Goal: Transaction & Acquisition: Purchase product/service

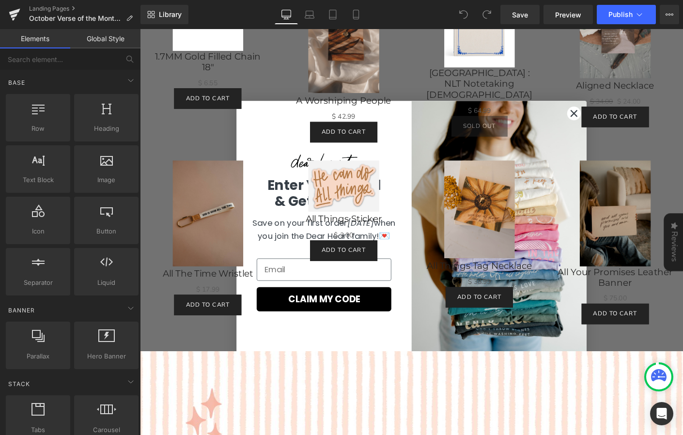
scroll to position [1183, 0]
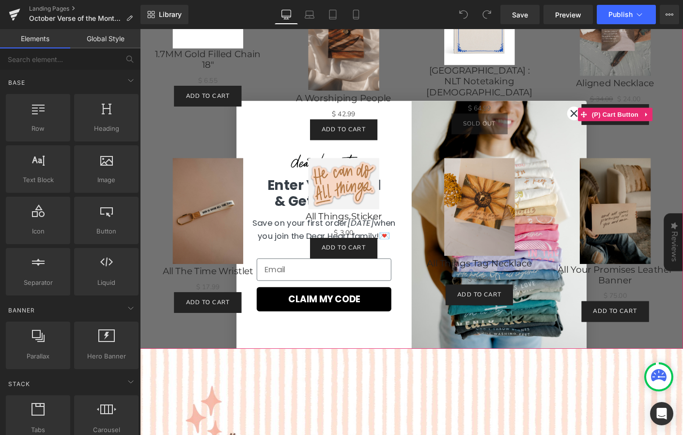
click at [606, 119] on div "Add To Cart" at bounding box center [652, 121] width 127 height 22
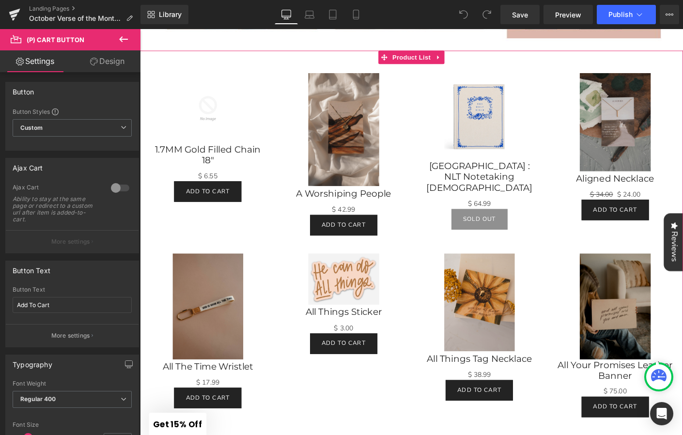
scroll to position [1067, 0]
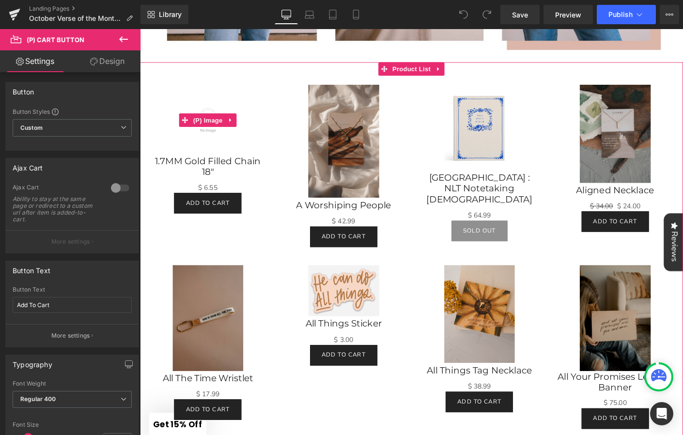
click at [237, 123] on link at bounding box center [237, 127] width 13 height 15
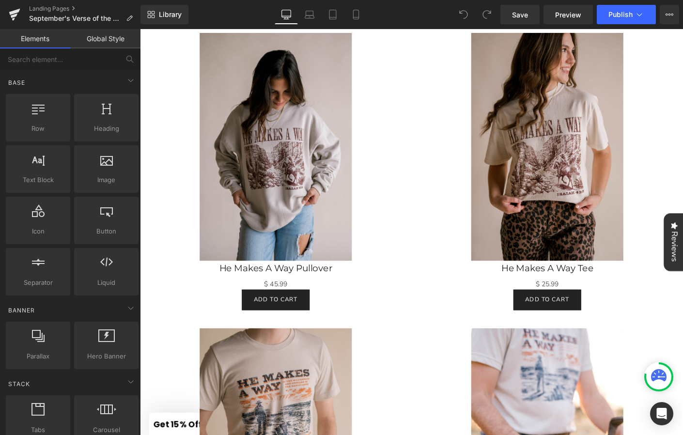
scroll to position [1049, 0]
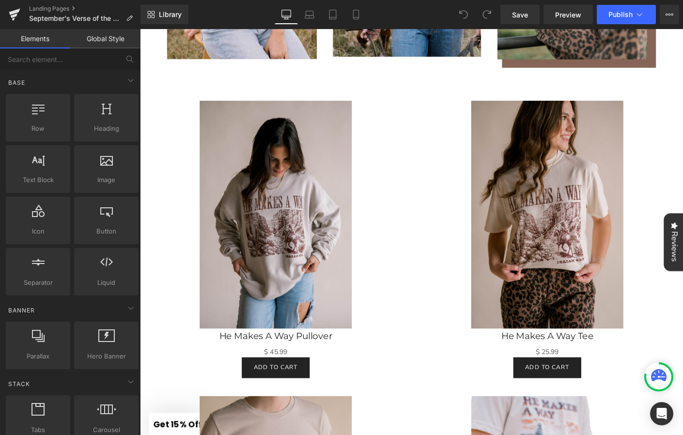
click at [303, 117] on img at bounding box center [286, 230] width 164 height 246
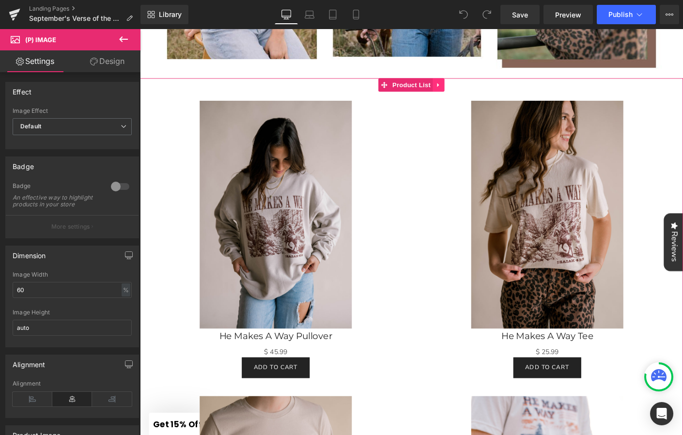
click at [464, 85] on link at bounding box center [462, 89] width 13 height 15
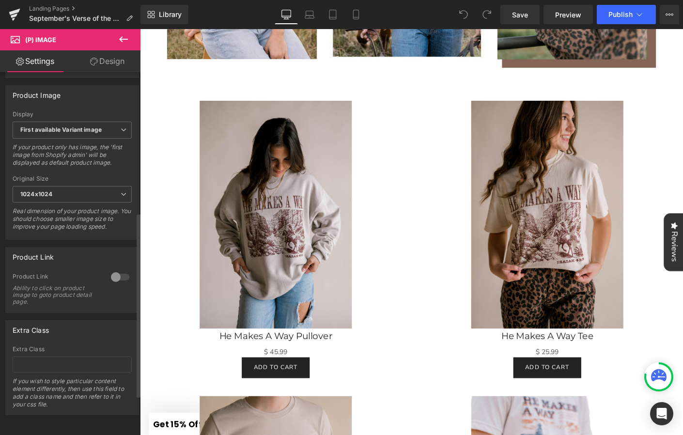
scroll to position [0, 0]
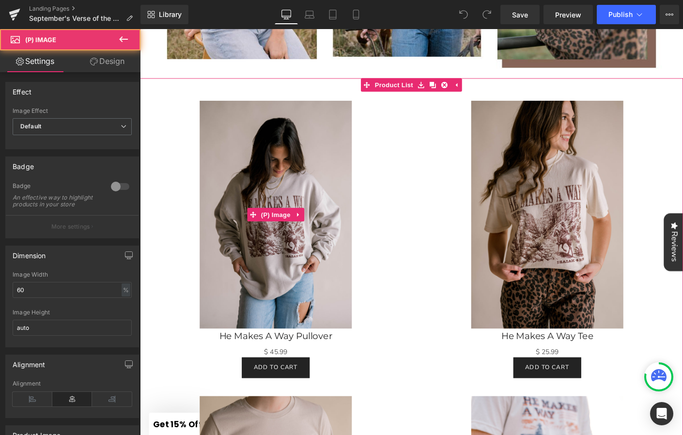
click at [301, 208] on img at bounding box center [286, 230] width 164 height 246
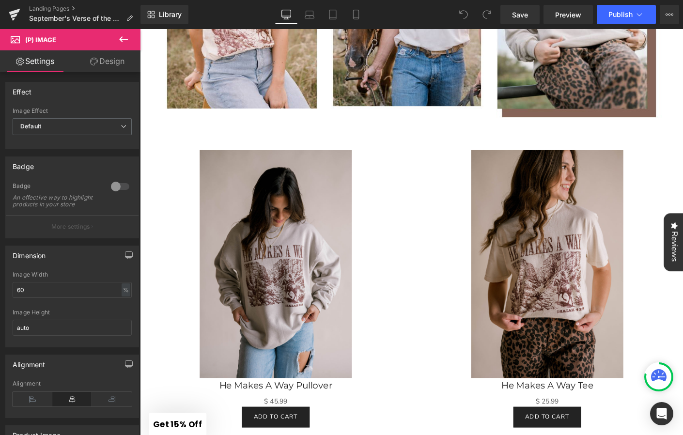
scroll to position [1002, 0]
